Goal: Submit feedback/report problem

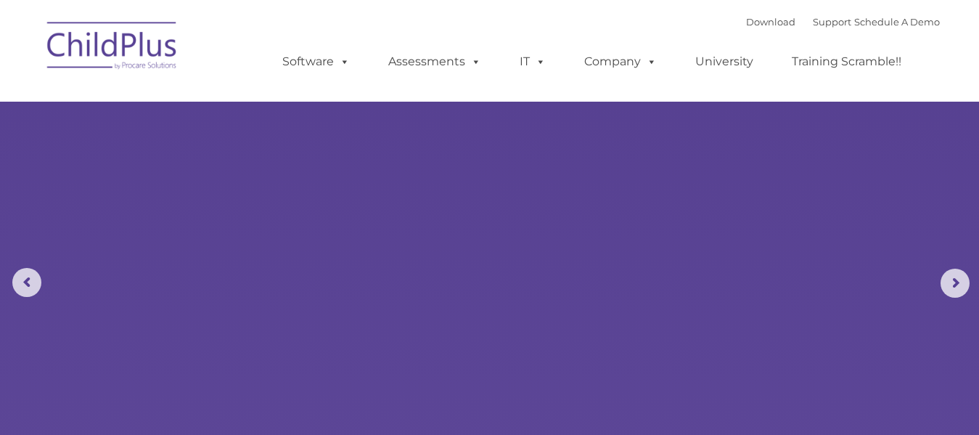
select select "MEDIUM"
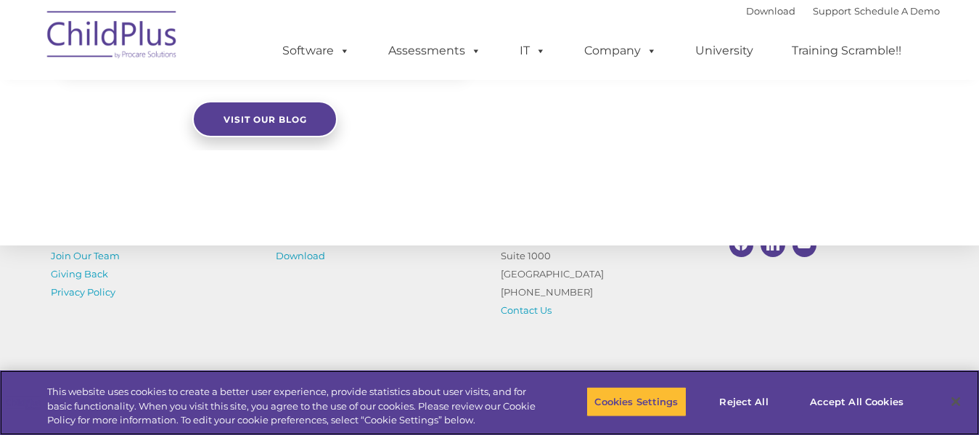
scroll to position [1756, 0]
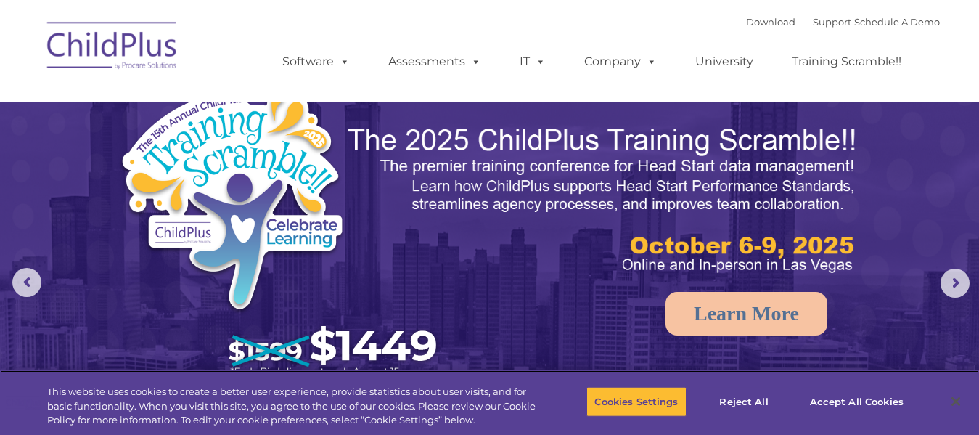
select select "MEDIUM"
